Goal: Browse casually

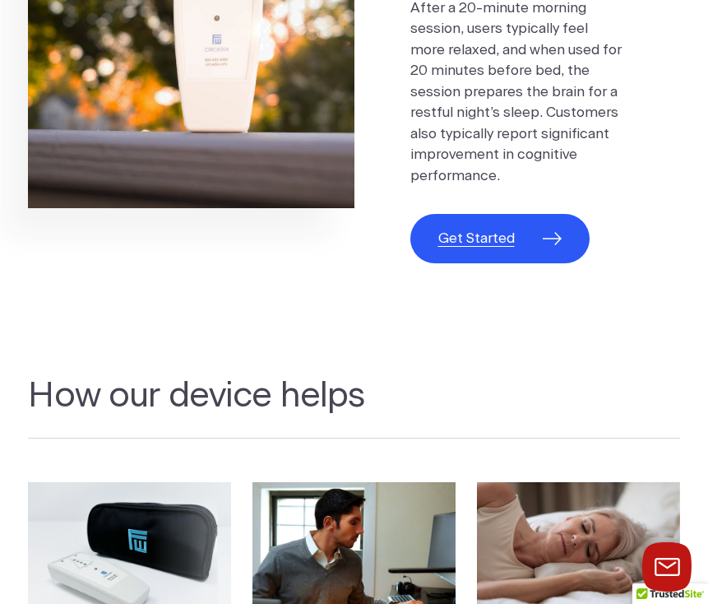
scroll to position [829, 0]
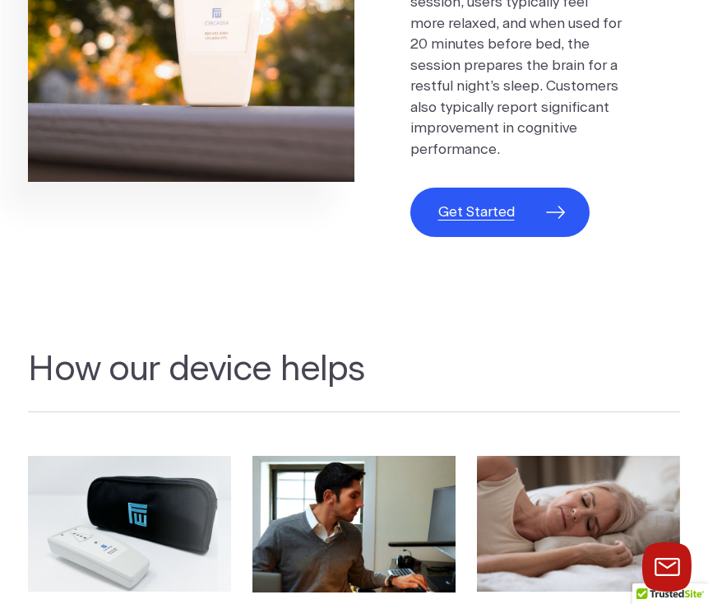
click at [483, 223] on span "Get Started" at bounding box center [477, 212] width 77 height 21
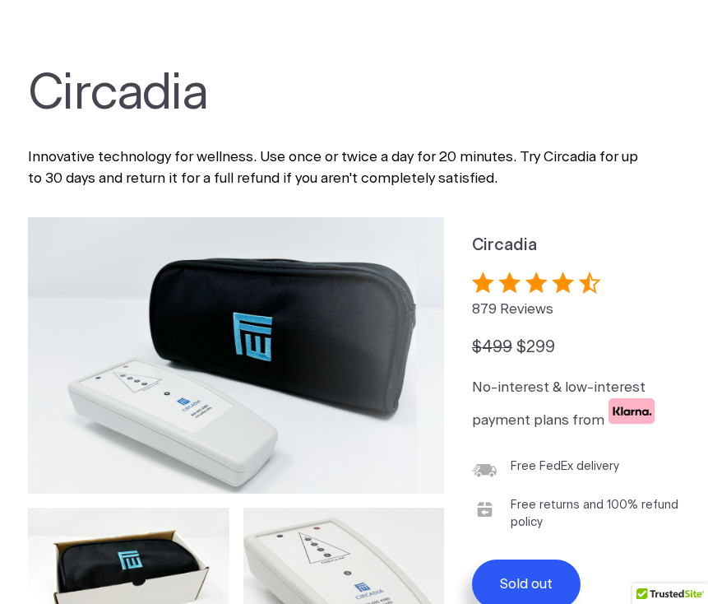
scroll to position [97, 0]
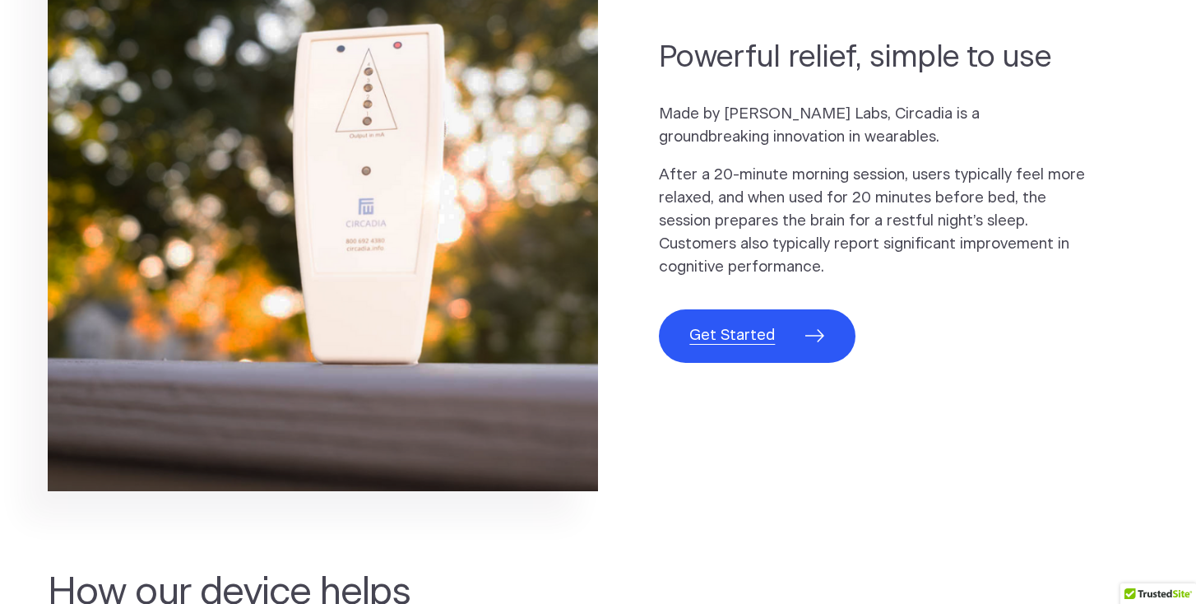
scroll to position [1010, 0]
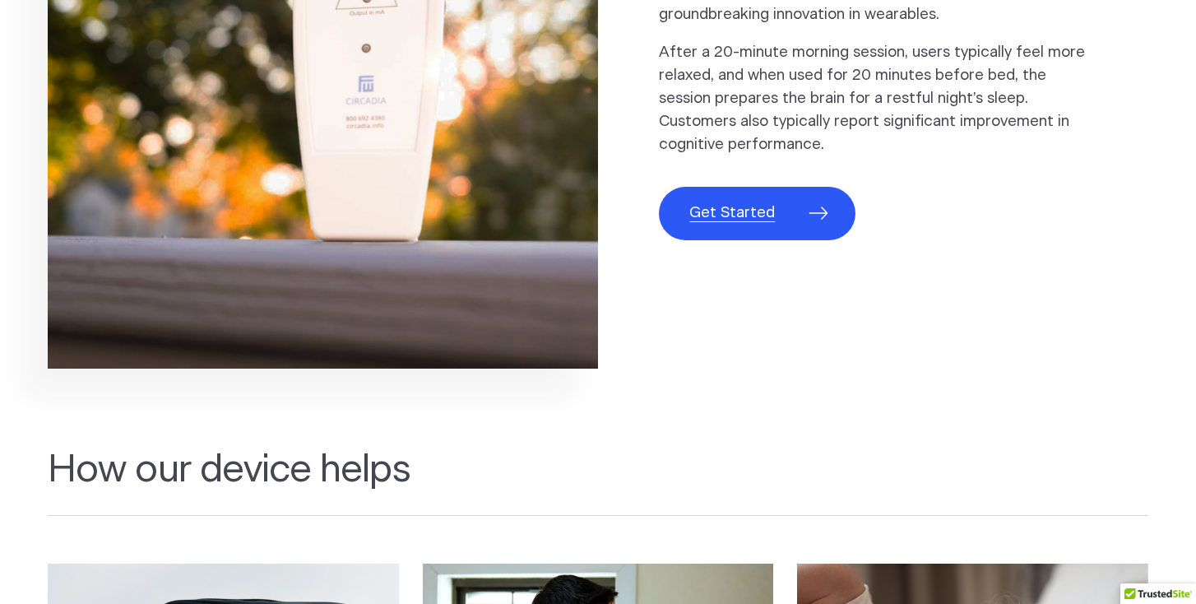
click at [746, 207] on span "Get Started" at bounding box center [732, 213] width 86 height 23
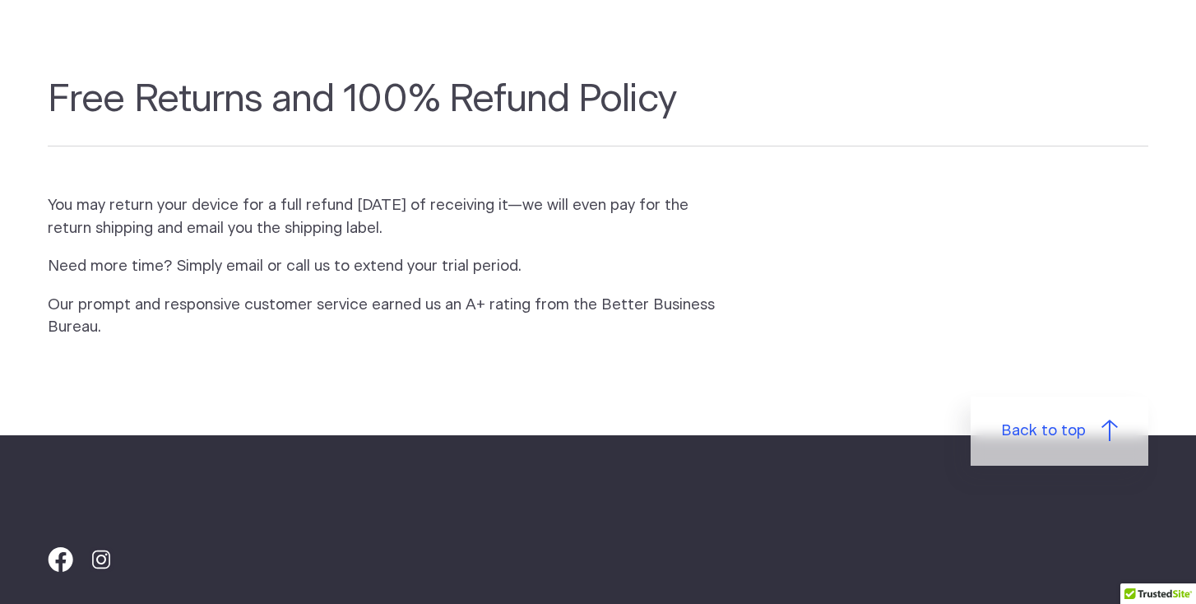
scroll to position [1347, 0]
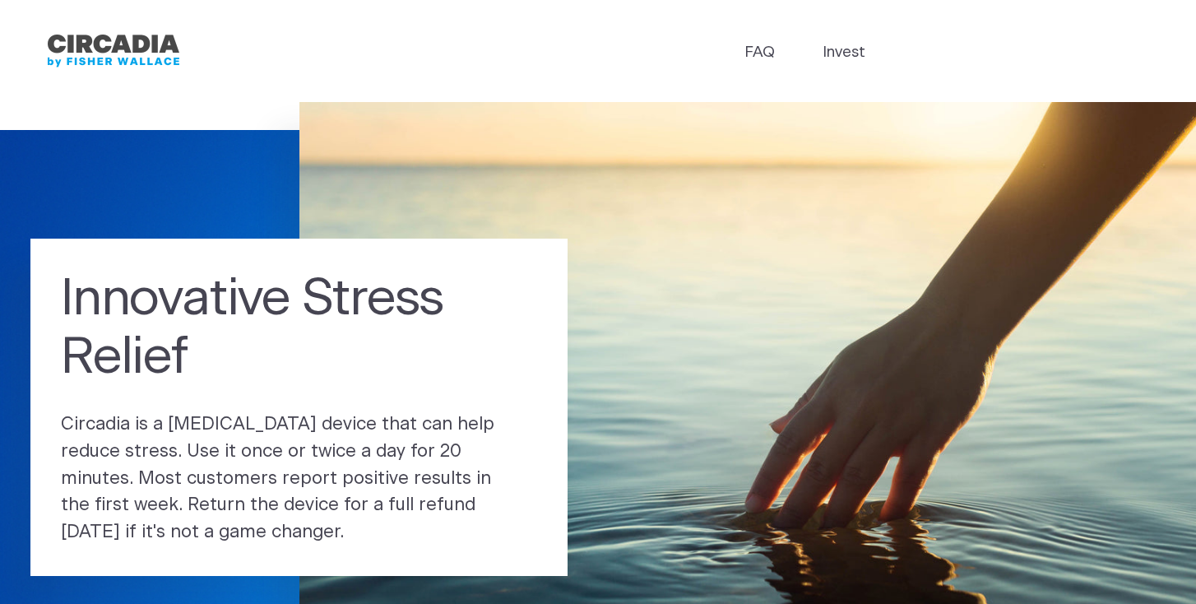
scroll to position [1010, 0]
